Goal: Navigation & Orientation: Find specific page/section

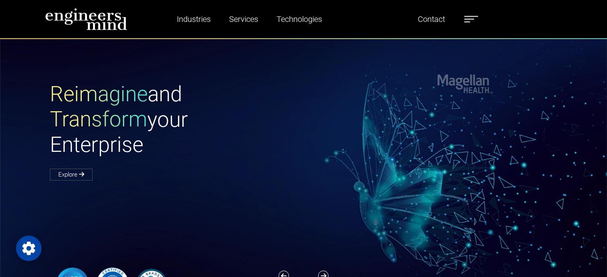
click at [474, 22] on label at bounding box center [471, 19] width 14 height 10
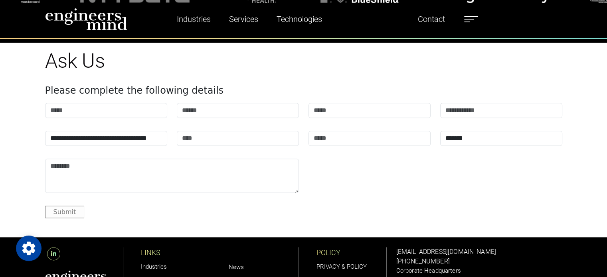
scroll to position [800, 0]
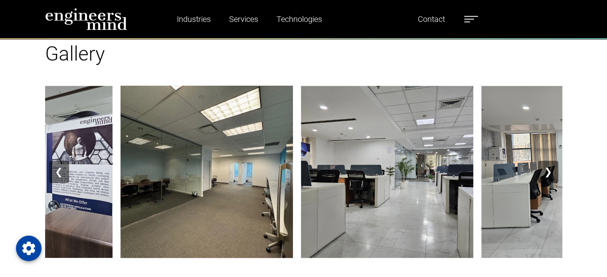
scroll to position [997, 0]
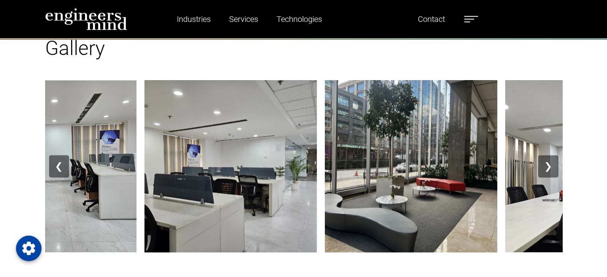
click at [548, 172] on button "❯" at bounding box center [548, 166] width 20 height 22
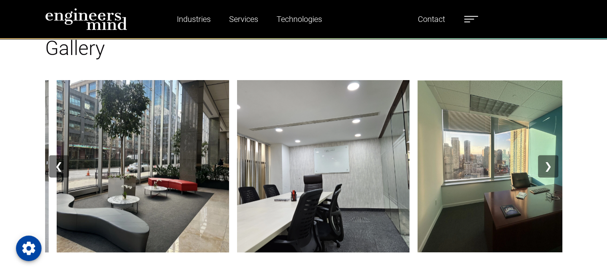
click at [548, 170] on button "❯" at bounding box center [548, 166] width 20 height 22
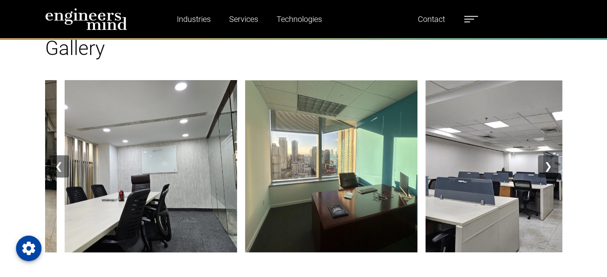
click at [548, 170] on button "❯" at bounding box center [548, 166] width 20 height 22
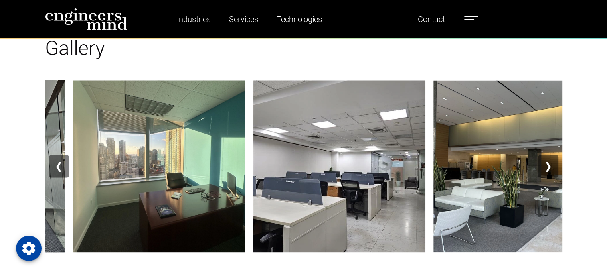
click at [548, 170] on button "❯" at bounding box center [548, 166] width 20 height 22
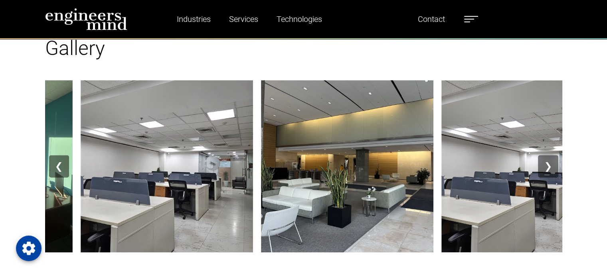
click at [548, 170] on button "❯" at bounding box center [548, 166] width 20 height 22
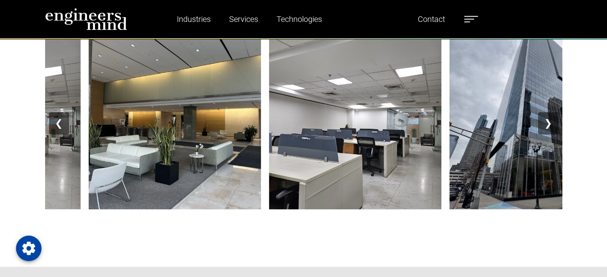
scroll to position [1037, 0]
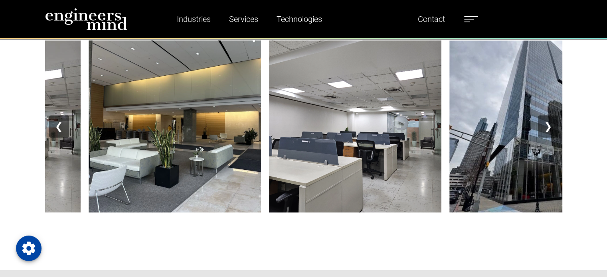
click at [549, 130] on button "❯" at bounding box center [548, 126] width 20 height 22
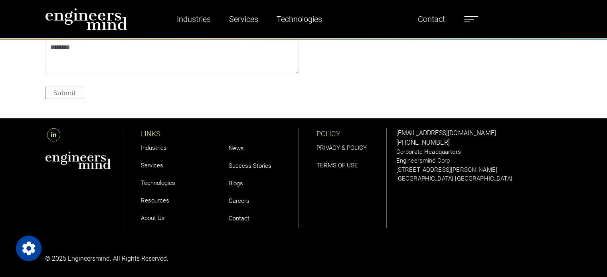
scroll to position [2323, 0]
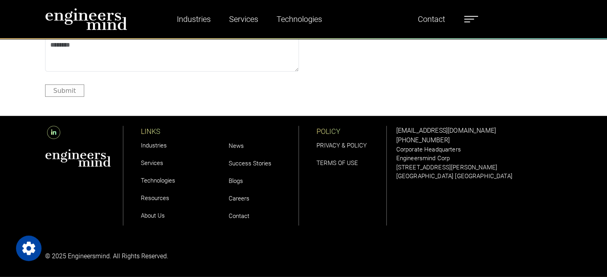
click at [155, 215] on link "About Us" at bounding box center [153, 215] width 24 height 7
